Goal: Task Accomplishment & Management: Manage account settings

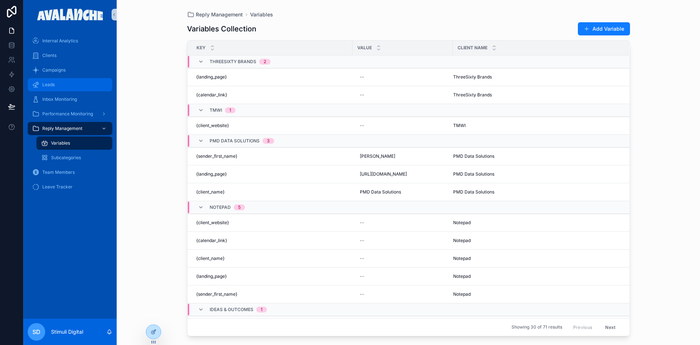
drag, startPoint x: 62, startPoint y: 86, endPoint x: 119, endPoint y: 97, distance: 57.9
click at [62, 86] on div "Leads" at bounding box center [70, 85] width 76 height 12
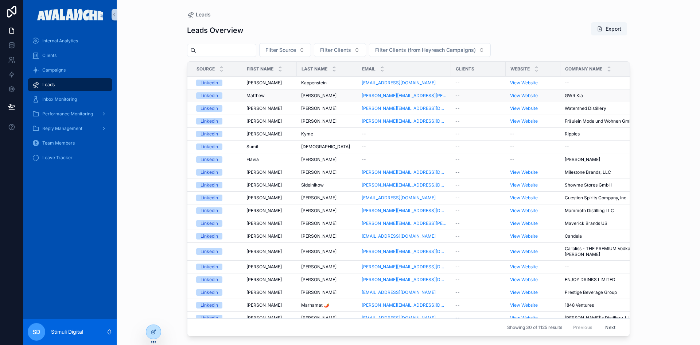
click at [252, 94] on span "Matthew" at bounding box center [256, 96] width 18 height 6
click at [248, 82] on span "Frederik" at bounding box center [264, 83] width 35 height 6
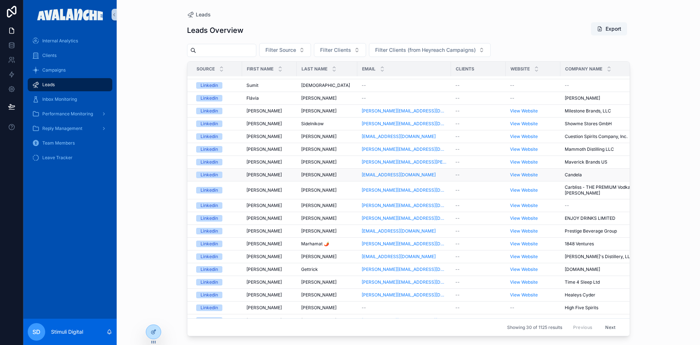
scroll to position [73, 0]
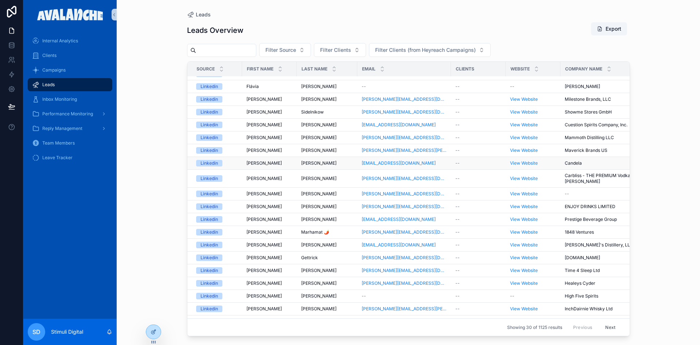
click at [298, 159] on td "Russo Russo" at bounding box center [327, 163] width 61 height 13
click at [310, 231] on span "Marhamat 🌶" at bounding box center [315, 232] width 28 height 6
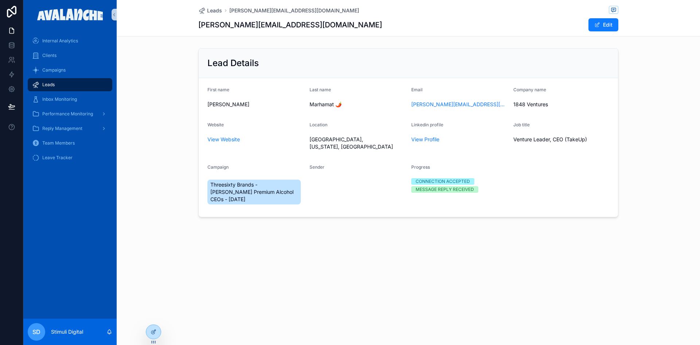
click at [61, 86] on div "Leads" at bounding box center [70, 85] width 76 height 12
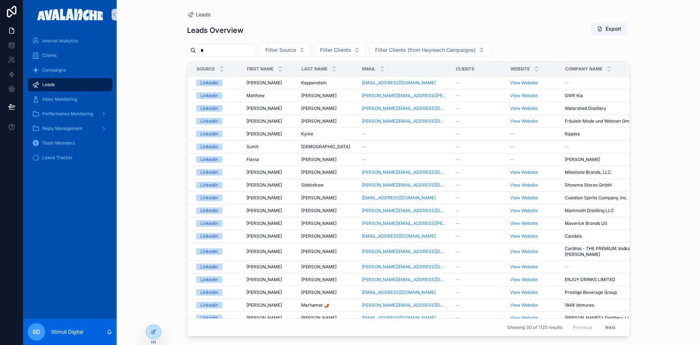
click at [210, 50] on input "*" at bounding box center [226, 50] width 60 height 10
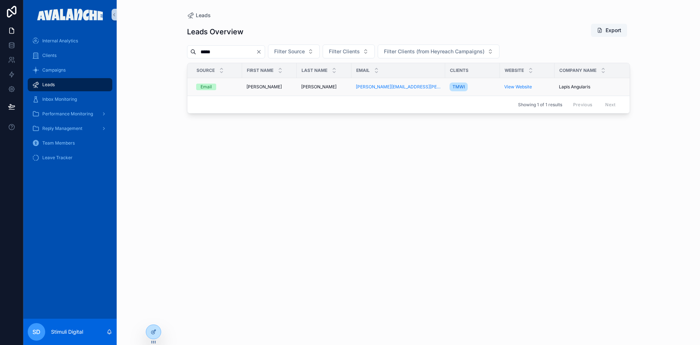
type input "*****"
click at [263, 87] on div "Adele Adele" at bounding box center [270, 87] width 46 height 6
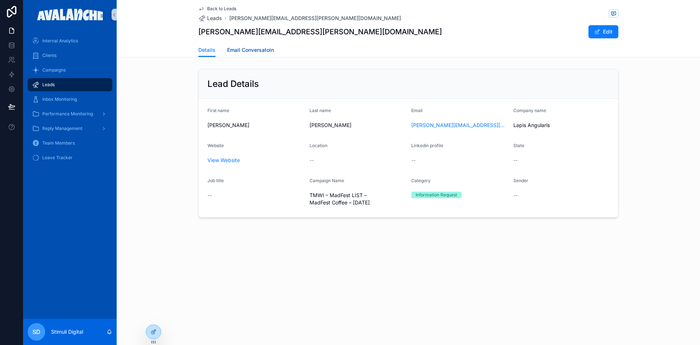
click at [251, 50] on span "Email Conversatoin" at bounding box center [250, 49] width 47 height 7
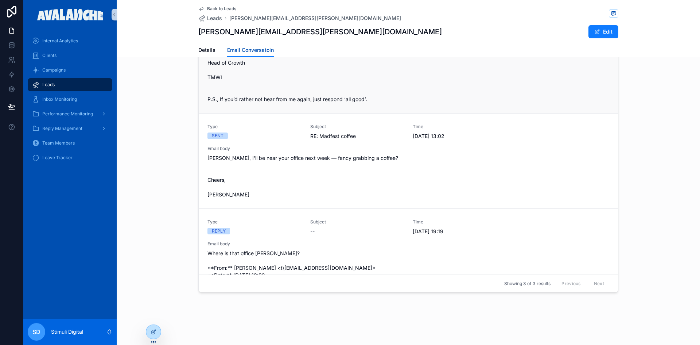
scroll to position [111, 0]
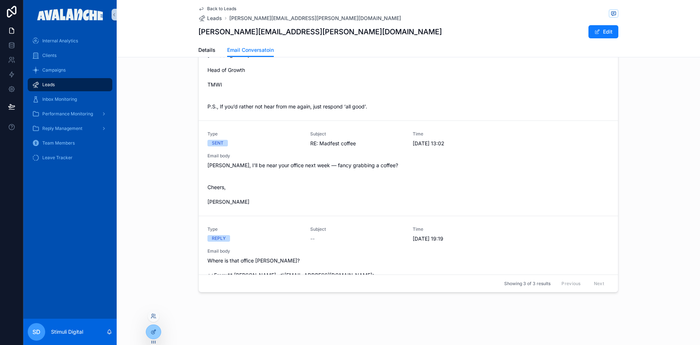
click at [153, 319] on div at bounding box center [154, 316] width 12 height 12
click at [152, 316] on icon at bounding box center [154, 316] width 6 height 6
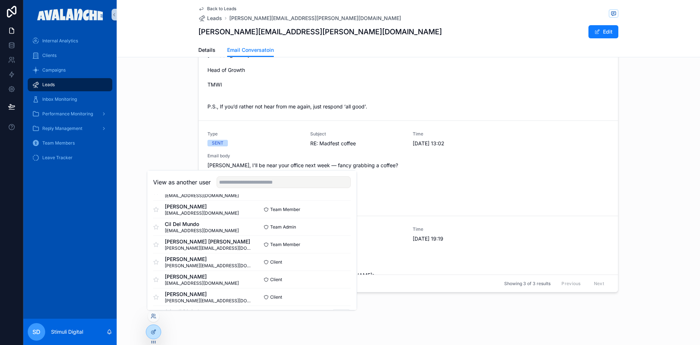
scroll to position [226, 0]
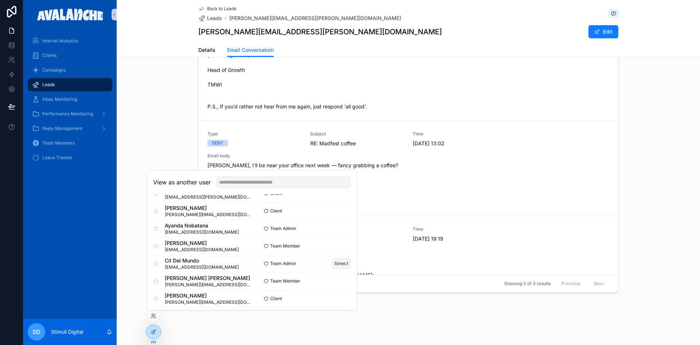
click at [337, 265] on button "Select" at bounding box center [341, 263] width 19 height 11
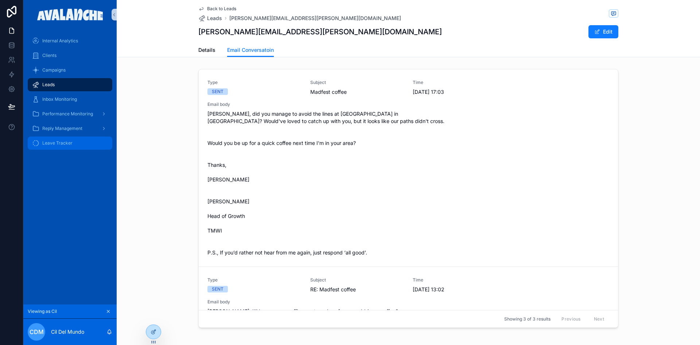
click at [80, 143] on div "Leave Tracker" at bounding box center [70, 143] width 76 height 12
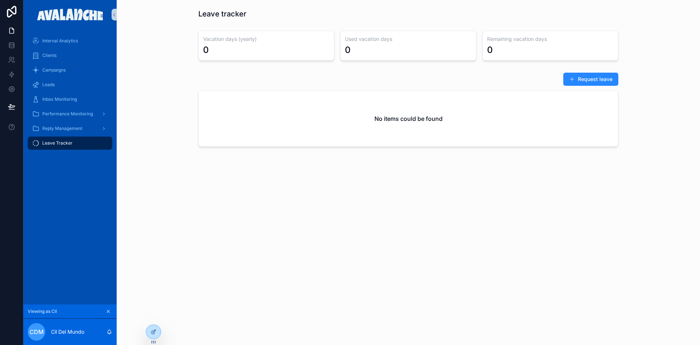
click at [580, 81] on button "Request leave" at bounding box center [591, 79] width 55 height 13
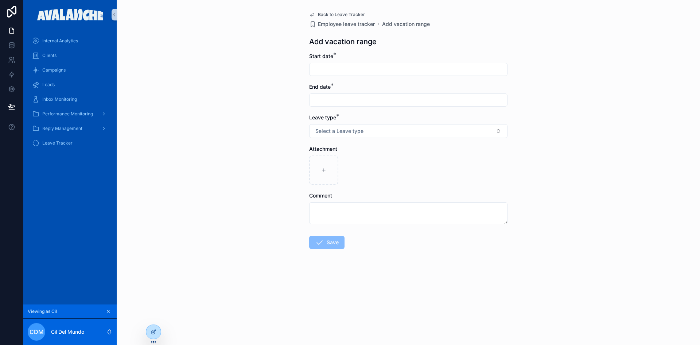
click at [328, 71] on input "scrollable content" at bounding box center [409, 69] width 198 height 10
click at [333, 99] on input "scrollable content" at bounding box center [409, 100] width 198 height 10
click at [281, 94] on div "Back to Leave Tracker Employee leave tracker Add vacation range Add vacation ra…" at bounding box center [409, 172] width 584 height 345
click at [342, 133] on span "Select a Leave type" at bounding box center [340, 130] width 48 height 7
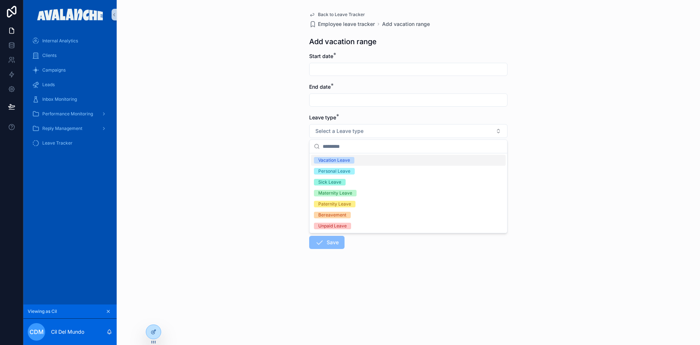
click at [218, 108] on div "Back to Leave Tracker Employee leave tracker Add vacation range Add vacation ra…" at bounding box center [409, 172] width 584 height 345
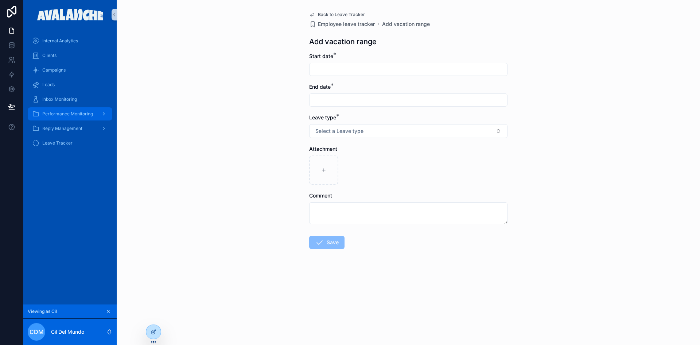
drag, startPoint x: 72, startPoint y: 116, endPoint x: 65, endPoint y: 115, distance: 7.5
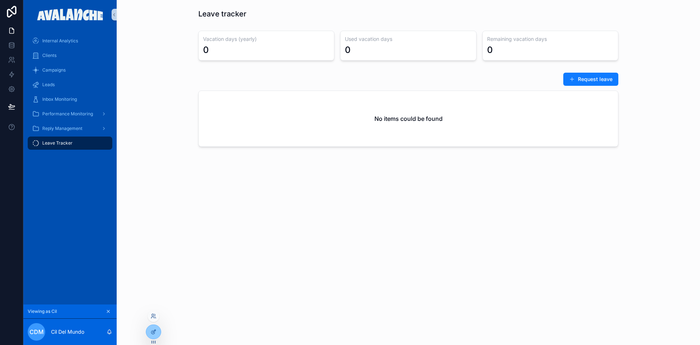
click at [154, 313] on div at bounding box center [154, 316] width 12 height 12
click at [154, 315] on icon at bounding box center [154, 316] width 6 height 6
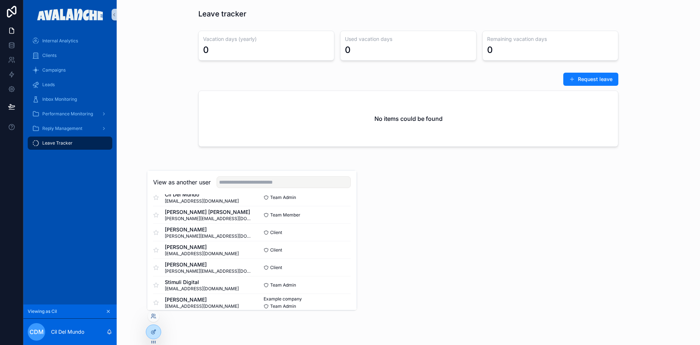
scroll to position [299, 0]
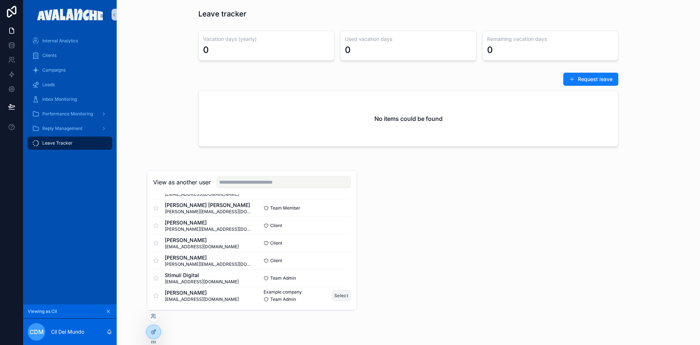
click at [335, 295] on button "Select" at bounding box center [341, 295] width 19 height 11
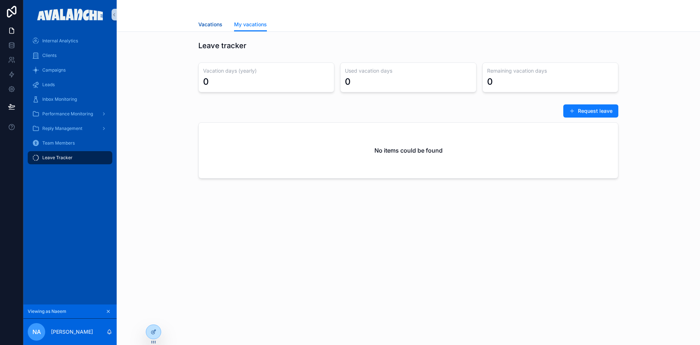
click at [211, 23] on span "Vacations" at bounding box center [210, 24] width 24 height 7
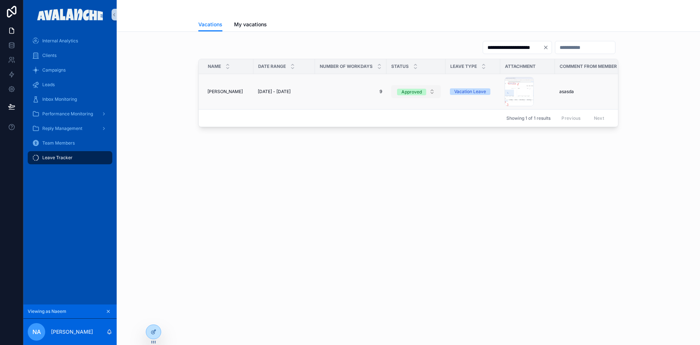
click at [436, 92] on button "Approved" at bounding box center [416, 91] width 50 height 13
click at [522, 96] on div "first_step .png" at bounding box center [519, 91] width 29 height 29
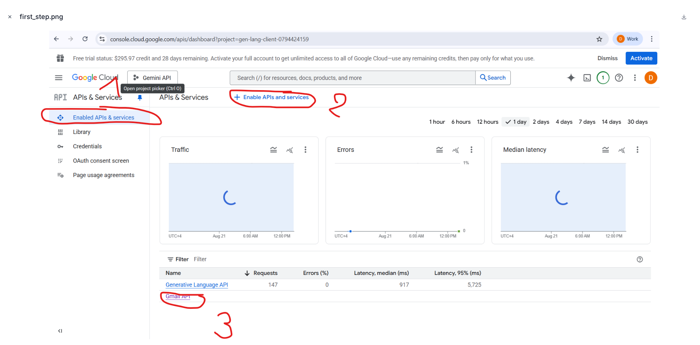
click at [9, 15] on icon "Close modal" at bounding box center [9, 16] width 5 height 5
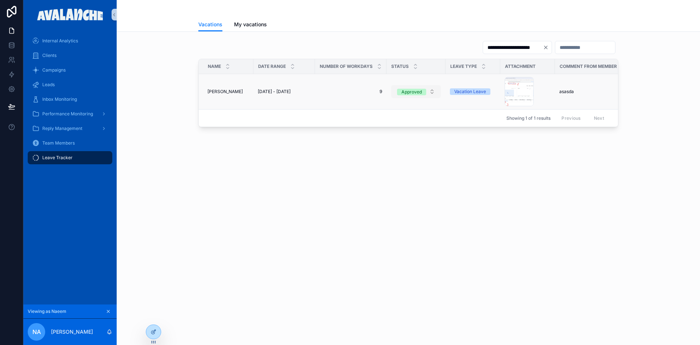
click at [419, 90] on div "Approved" at bounding box center [412, 92] width 20 height 7
click at [404, 154] on span "Rejected" at bounding box center [394, 153] width 27 height 7
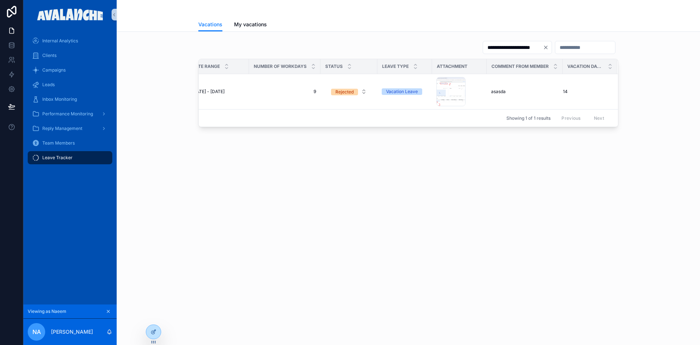
scroll to position [0, 73]
click at [498, 93] on span "asasda" at bounding box center [498, 92] width 15 height 6
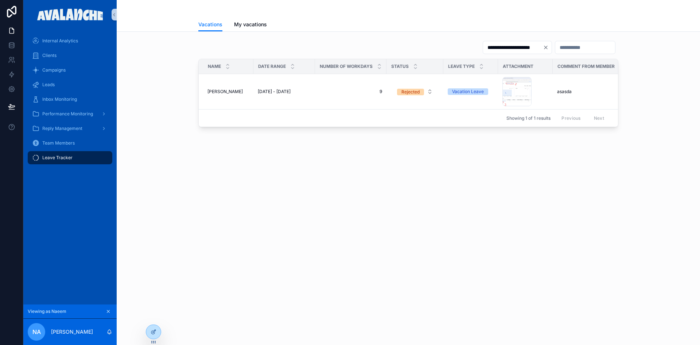
click at [107, 311] on icon "scrollable content" at bounding box center [108, 311] width 5 height 5
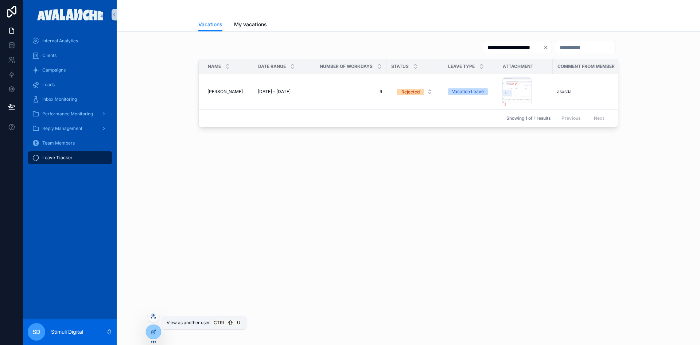
click at [151, 318] on icon at bounding box center [154, 316] width 6 height 6
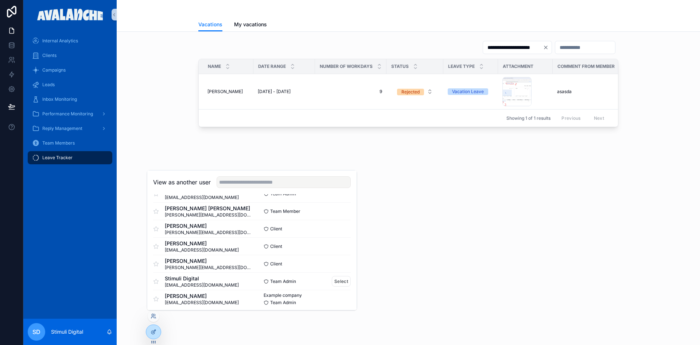
scroll to position [299, 0]
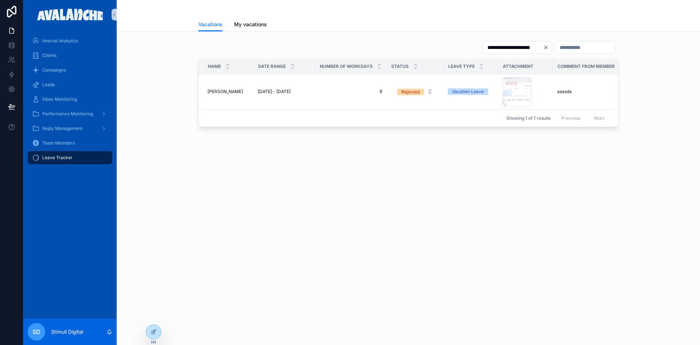
drag, startPoint x: 8, startPoint y: 267, endPoint x: 163, endPoint y: 311, distance: 160.8
click at [163, 311] on div "**********" at bounding box center [409, 172] width 584 height 345
click at [152, 317] on icon at bounding box center [154, 316] width 6 height 6
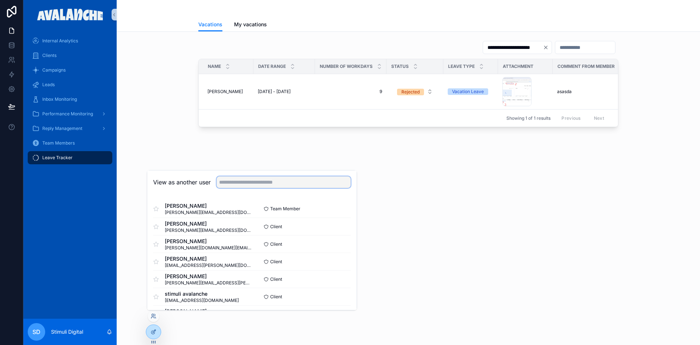
click at [230, 182] on input "text" at bounding box center [284, 182] width 134 height 12
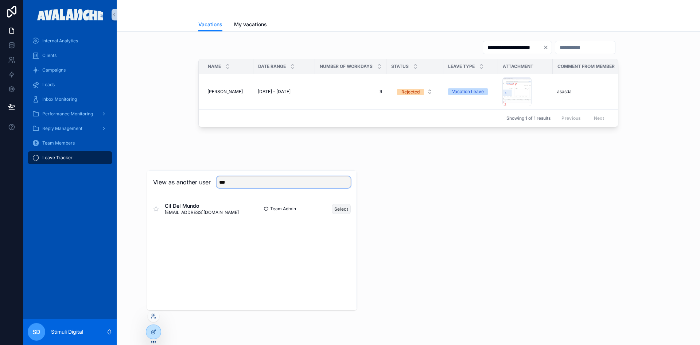
type input "***"
click at [345, 209] on button "Select" at bounding box center [341, 209] width 19 height 11
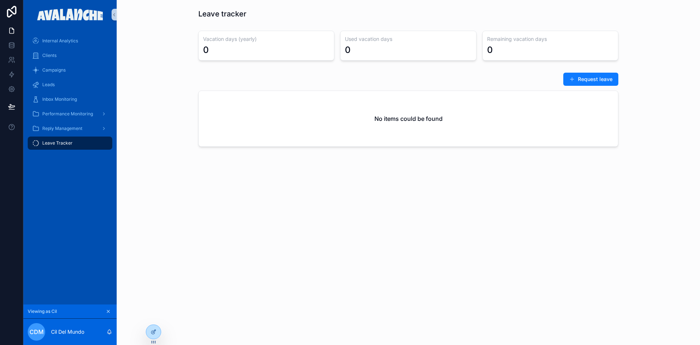
click at [107, 311] on icon "scrollable content" at bounding box center [108, 311] width 5 height 5
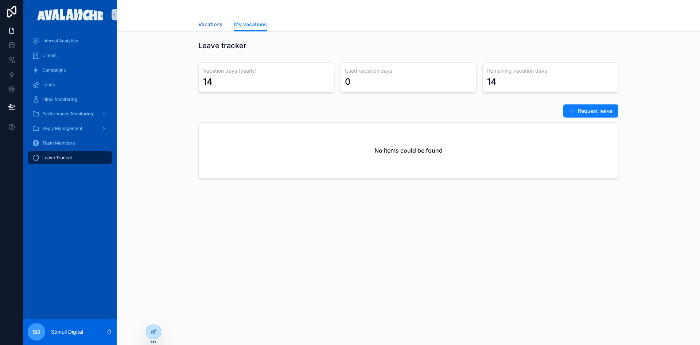
click at [215, 27] on span "Vacations" at bounding box center [210, 24] width 24 height 7
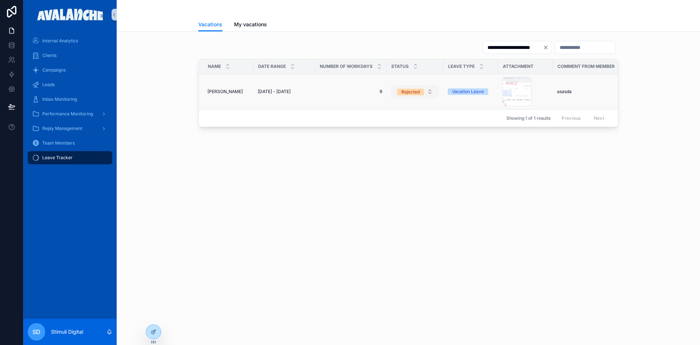
click at [416, 88] on button "Rejected" at bounding box center [414, 91] width 47 height 13
click at [330, 214] on div "**********" at bounding box center [409, 172] width 584 height 345
click at [67, 146] on div "Team Members" at bounding box center [70, 143] width 76 height 12
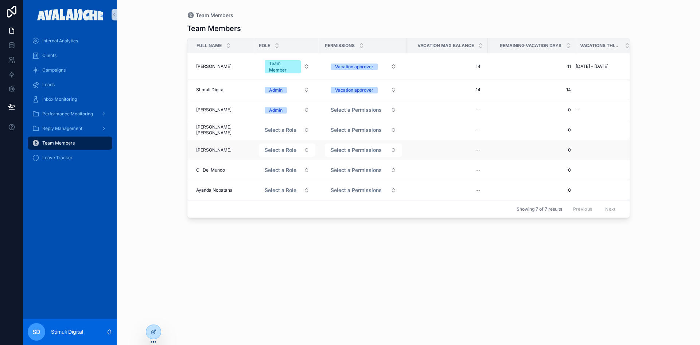
scroll to position [0, 1]
click at [295, 130] on button "Select a Role" at bounding box center [286, 129] width 57 height 13
click at [365, 133] on span "Select a Permissions" at bounding box center [355, 129] width 51 height 7
click at [97, 131] on div "Reply Management" at bounding box center [70, 129] width 76 height 12
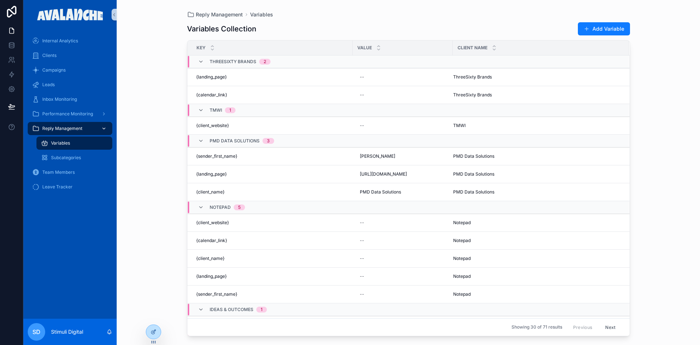
click at [95, 127] on div "Reply Management" at bounding box center [70, 129] width 76 height 12
